Goal: Task Accomplishment & Management: Use online tool/utility

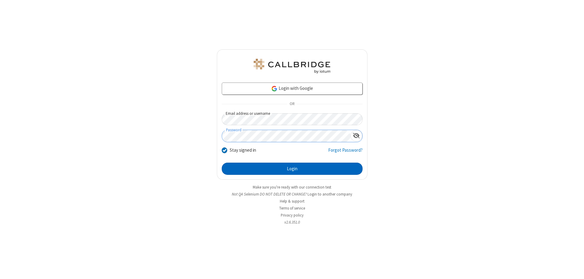
click at [292, 169] on button "Login" at bounding box center [292, 169] width 141 height 12
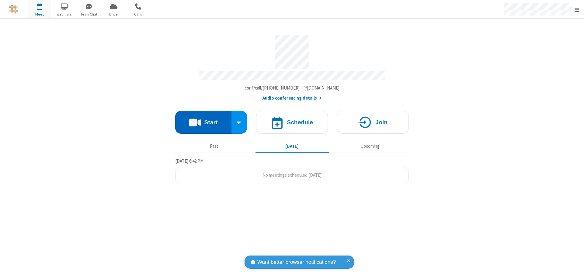
click at [203, 119] on button "Start" at bounding box center [203, 122] width 56 height 23
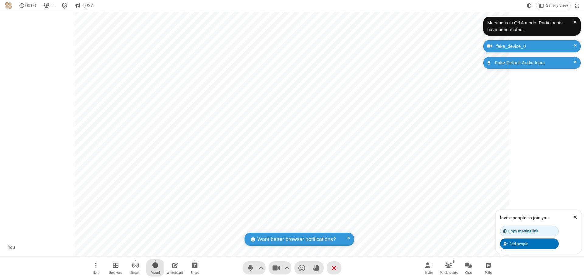
click at [155, 268] on span "Start recording" at bounding box center [156, 265] width 6 height 8
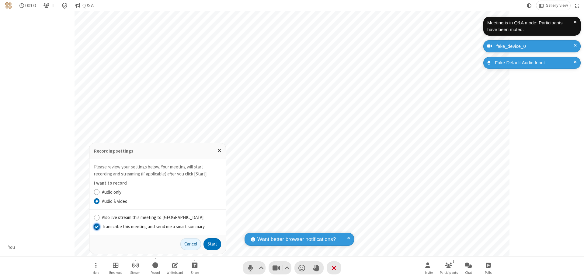
click at [96, 226] on input "Transcribe this meeting and send me a smart summary" at bounding box center [97, 226] width 6 height 6
click at [212, 244] on button "Start" at bounding box center [213, 244] width 18 height 12
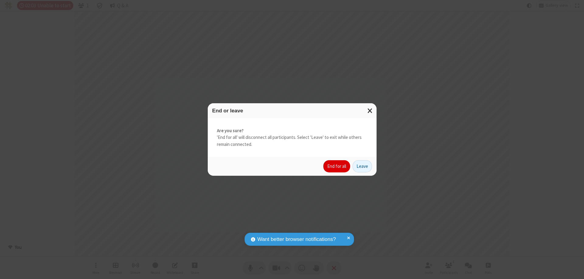
click at [337, 166] on button "End for all" at bounding box center [337, 166] width 27 height 12
